Goal: Task Accomplishment & Management: Use online tool/utility

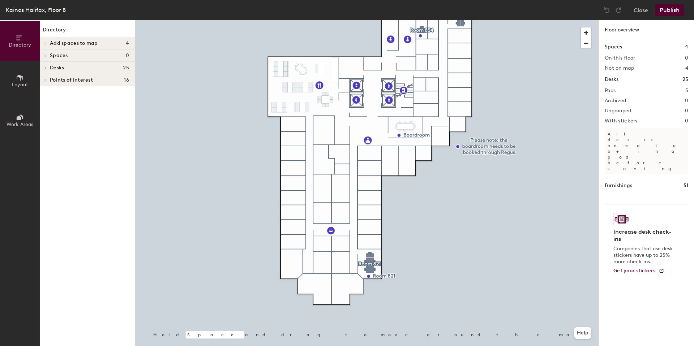
click at [385, 20] on div at bounding box center [367, 20] width 464 height 0
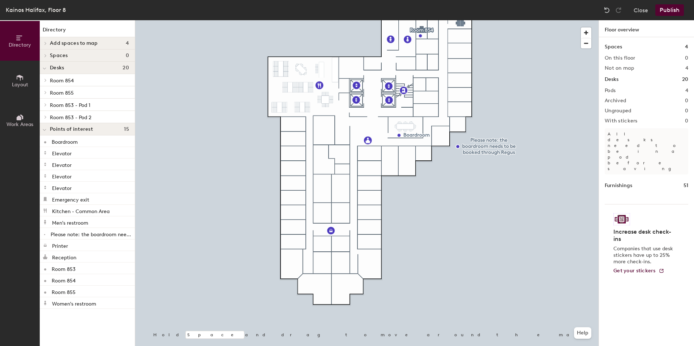
click at [20, 112] on button "Work Areas" at bounding box center [20, 121] width 40 height 40
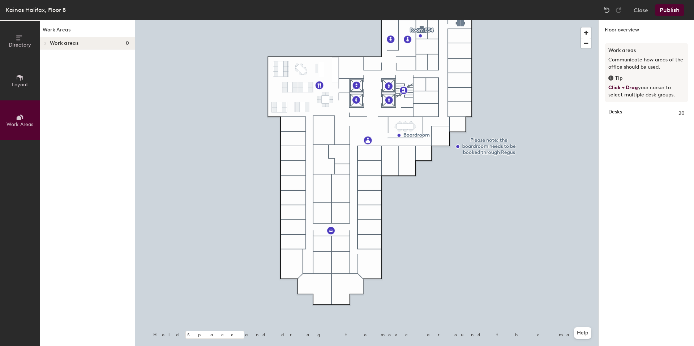
click at [24, 67] on button "Layout" at bounding box center [20, 81] width 40 height 40
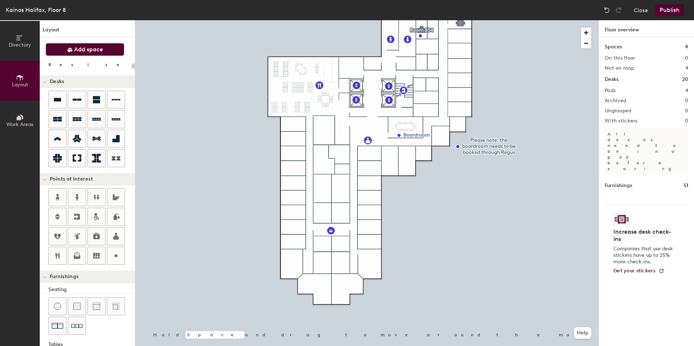
click at [87, 50] on span "Add space" at bounding box center [88, 49] width 29 height 7
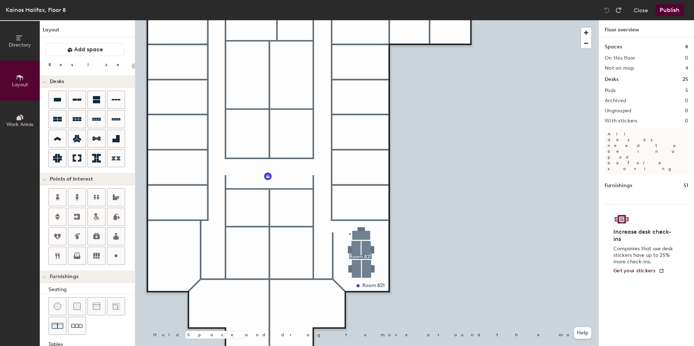
click at [349, 20] on div at bounding box center [367, 20] width 464 height 0
click at [371, 20] on div at bounding box center [367, 20] width 464 height 0
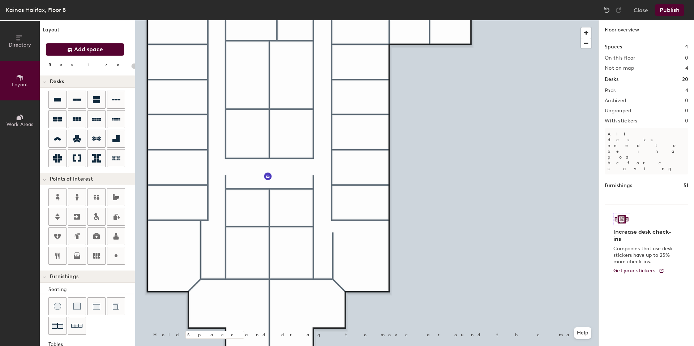
click at [88, 50] on span "Add space" at bounding box center [88, 49] width 29 height 7
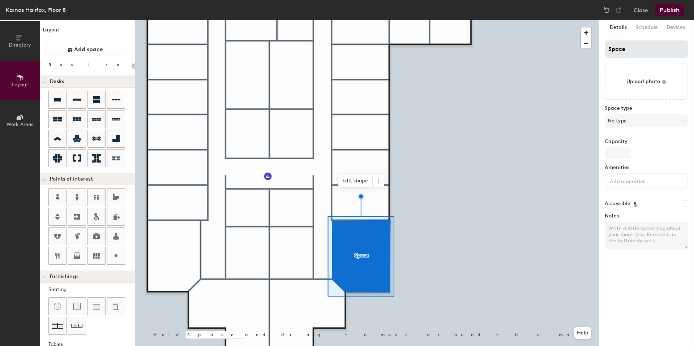
type input "20"
click at [626, 46] on input "Space" at bounding box center [647, 49] width 84 height 17
type input "Meeting"
type input "20"
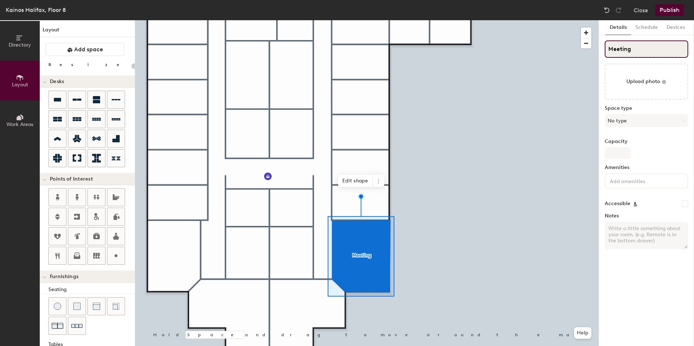
click at [608, 47] on input "Meeting" at bounding box center [647, 49] width 84 height 17
type input "HalMeeting"
type input "20"
type input "HaliMeeting"
type input "20"
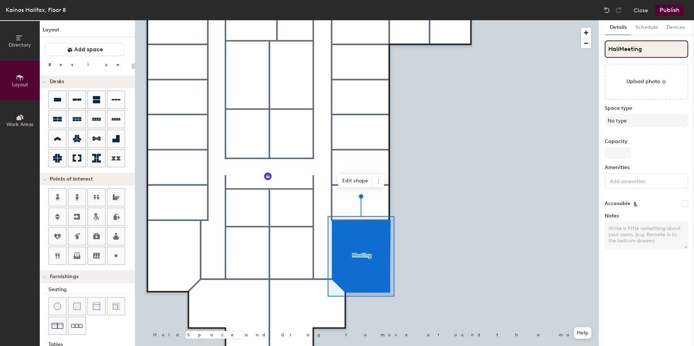
type input "HalifMeeting"
type input "20"
type input "HalifaMeeting"
type input "20"
type input "Halifaxc Meeting"
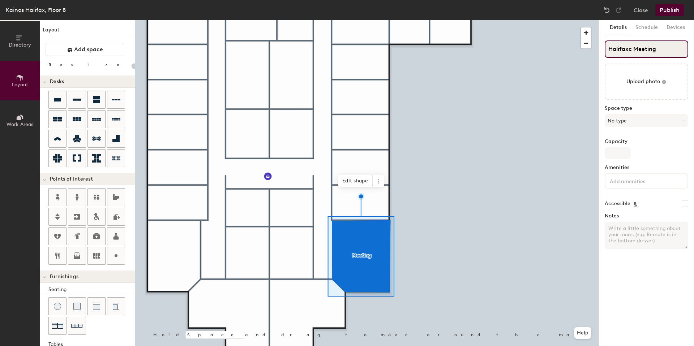
type input "20"
type input "Halifaxc Meeting"
type input "20"
type input "Halifax Meeting"
click at [658, 50] on input "Halifax Meeting" at bounding box center [647, 49] width 84 height 17
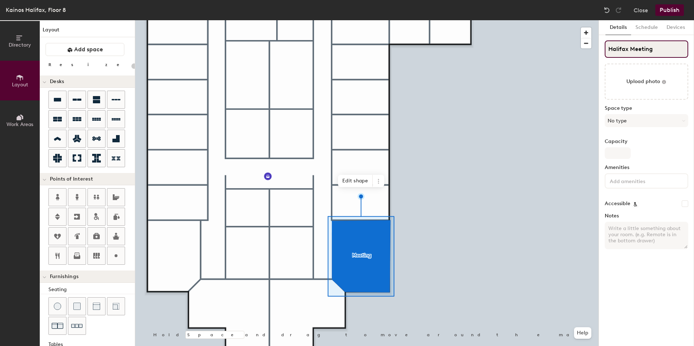
type input "20"
type input "Halifax Meeting Roo"
type input "20"
type input "[GEOGRAPHIC_DATA]"
type input "20"
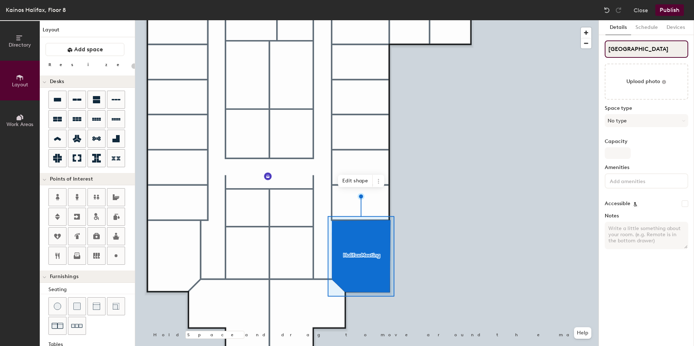
type input "[GEOGRAPHIC_DATA]"
type input "20"
type input "[GEOGRAPHIC_DATA] 8"
type input "20"
type input "[GEOGRAPHIC_DATA] 82"
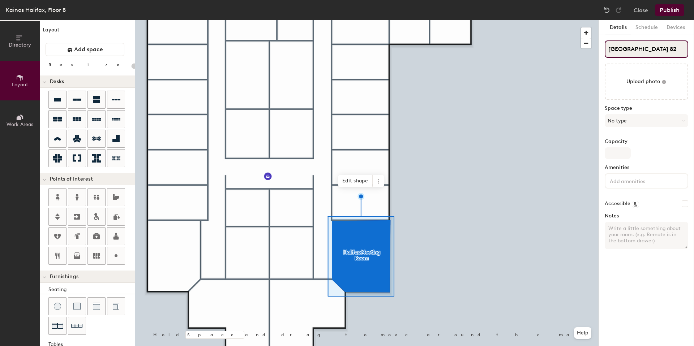
type input "20"
type input "Halifax Meeting Room 821"
type input "20"
type input "Halifax Meeting Room 821"
click at [639, 120] on button "No type" at bounding box center [647, 120] width 84 height 13
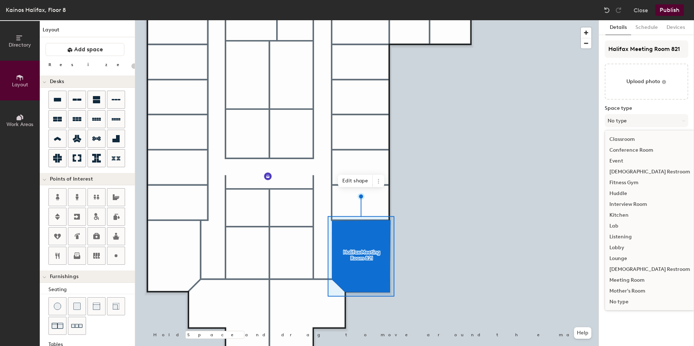
scroll to position [57, 0]
click at [630, 274] on div "Meeting Room" at bounding box center [649, 277] width 89 height 11
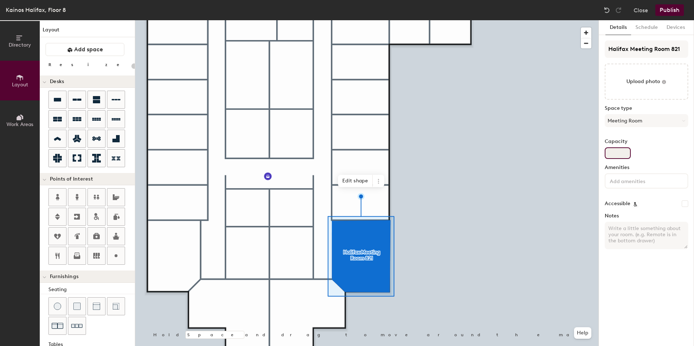
click at [620, 150] on input "Capacity" at bounding box center [618, 154] width 26 height 12
type input "20"
type input "5"
type input "20"
type input "5"
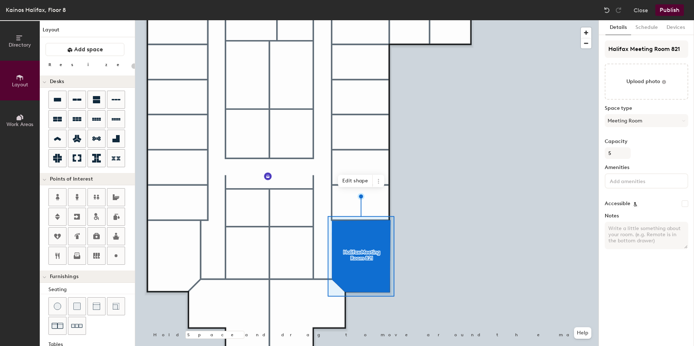
click at [629, 178] on input at bounding box center [641, 180] width 65 height 9
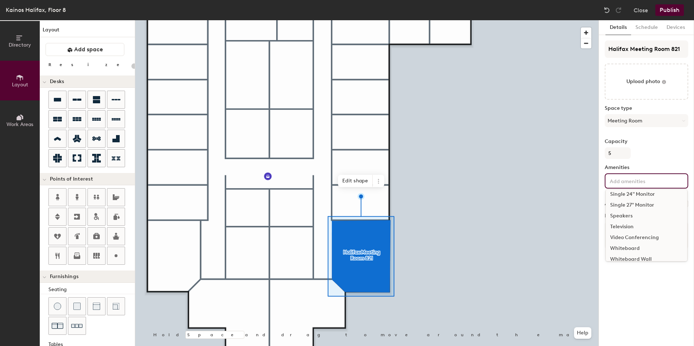
scroll to position [151, 0]
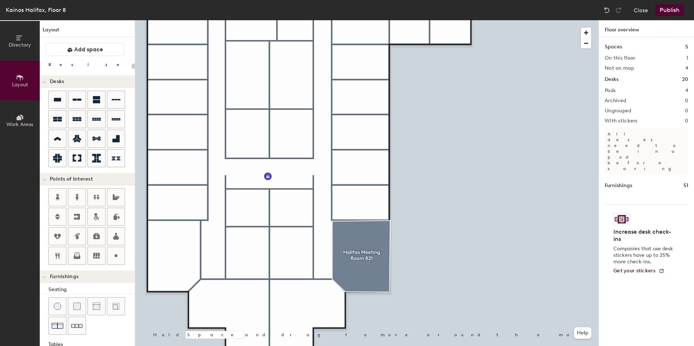
click at [375, 20] on div at bounding box center [367, 20] width 464 height 0
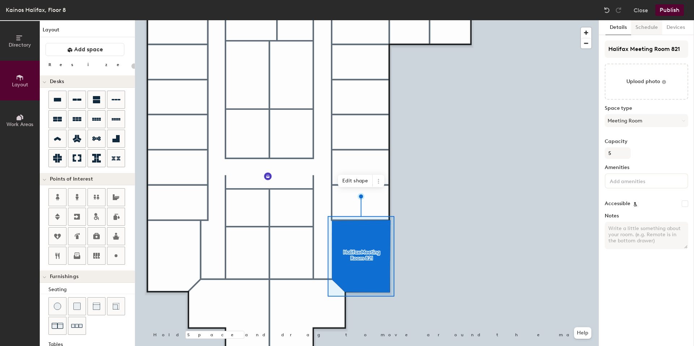
click at [647, 29] on button "Schedule" at bounding box center [646, 27] width 31 height 15
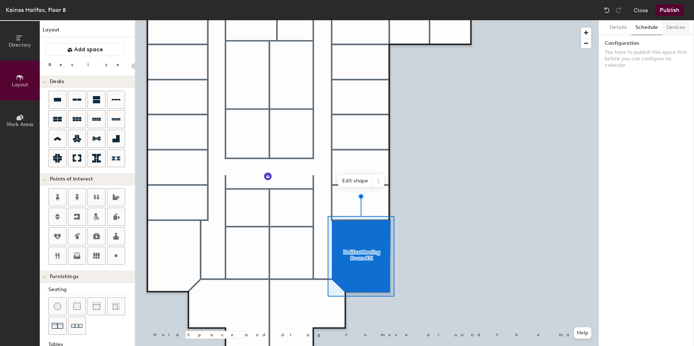
click at [681, 29] on button "Devices" at bounding box center [676, 27] width 27 height 15
click at [618, 26] on button "Details" at bounding box center [619, 27] width 26 height 15
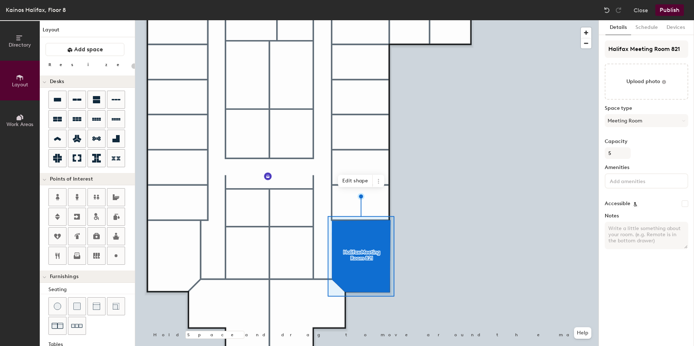
click at [665, 14] on button "Publish" at bounding box center [670, 10] width 29 height 12
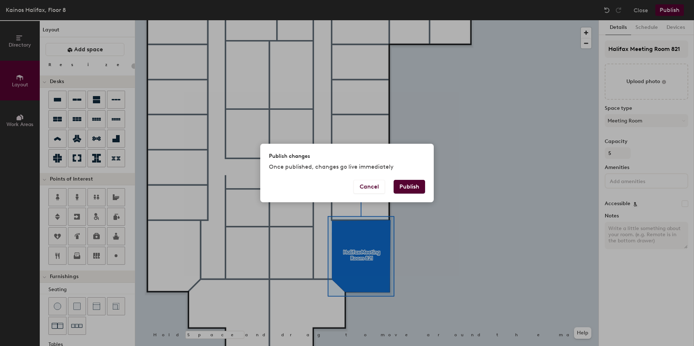
click at [415, 193] on button "Publish" at bounding box center [409, 187] width 31 height 14
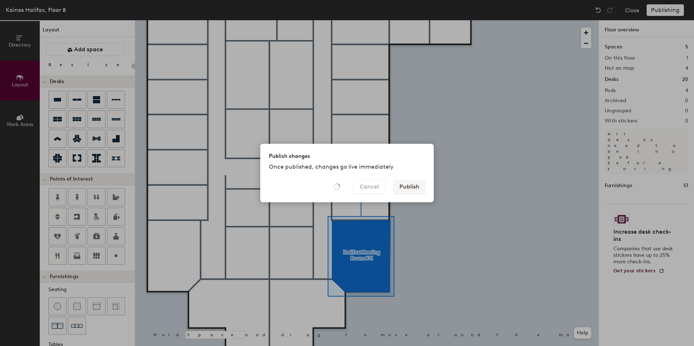
type input "20"
